Goal: Navigation & Orientation: Go to known website

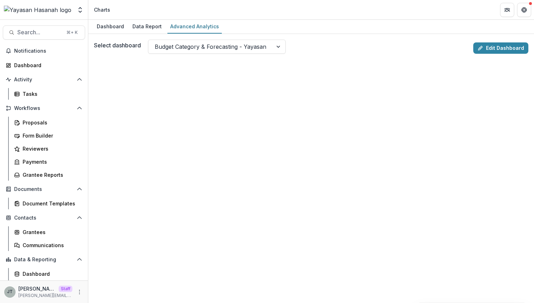
scroll to position [25, 0]
